Goal: Find specific page/section: Find specific page/section

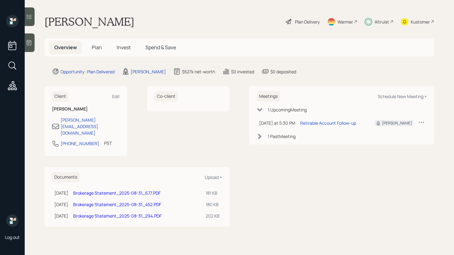
click at [124, 50] on span "Invest" at bounding box center [124, 47] width 14 height 7
